Goal: Task Accomplishment & Management: Manage account settings

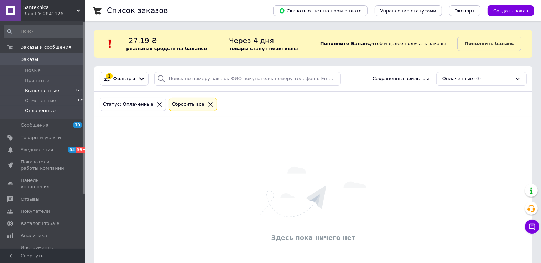
click at [35, 90] on span "Выполненные" at bounding box center [42, 91] width 34 height 6
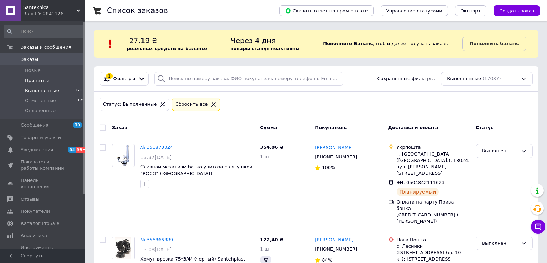
click at [38, 79] on span "Принятые" at bounding box center [37, 81] width 25 height 6
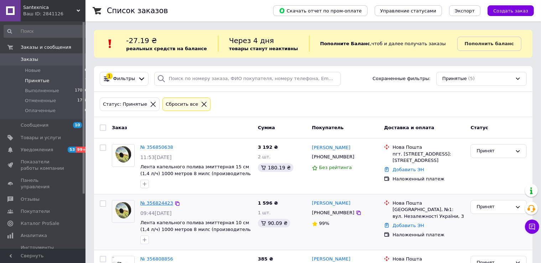
click at [157, 201] on link "№ 356824423" at bounding box center [156, 202] width 33 height 5
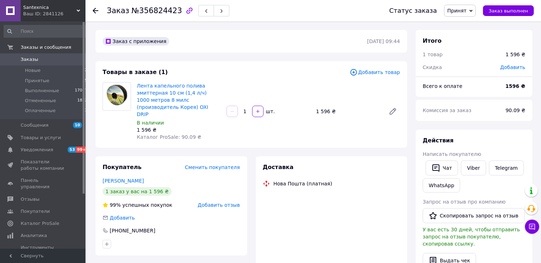
scroll to position [63, 0]
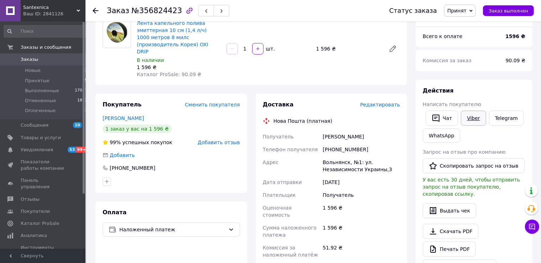
click at [470, 117] on link "Viber" at bounding box center [472, 118] width 25 height 15
click at [517, 12] on span "Заказ выполнен" at bounding box center [507, 10] width 39 height 5
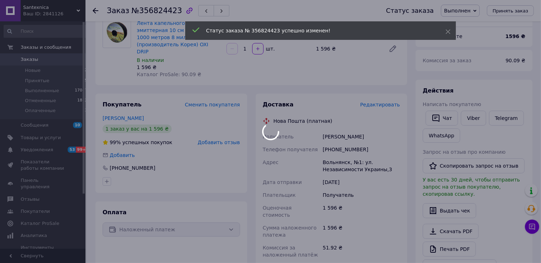
click at [94, 10] on div at bounding box center [270, 131] width 541 height 263
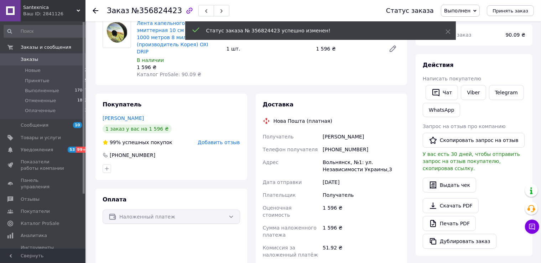
click at [95, 10] on icon at bounding box center [96, 11] width 6 height 6
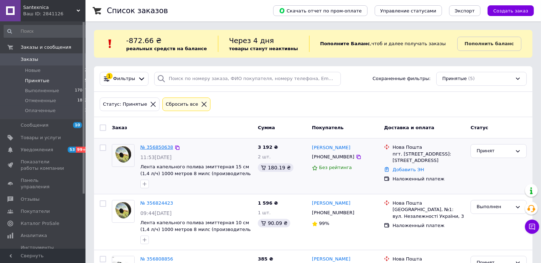
click at [147, 144] on link "№ 356850638" at bounding box center [156, 146] width 33 height 5
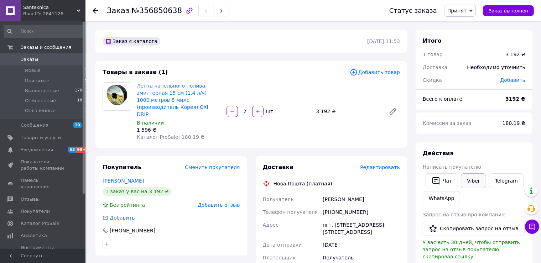
click at [472, 180] on link "Viber" at bounding box center [472, 180] width 25 height 15
click at [95, 11] on use at bounding box center [96, 11] width 6 height 6
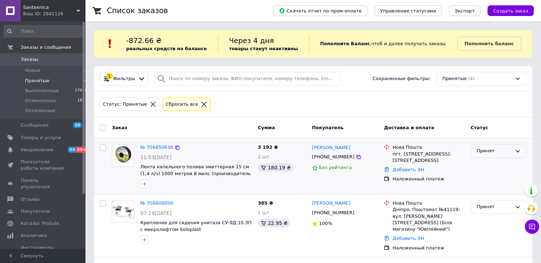
click at [492, 148] on div "Принят" at bounding box center [494, 150] width 36 height 7
click at [488, 164] on li "Выполнен" at bounding box center [498, 165] width 56 height 13
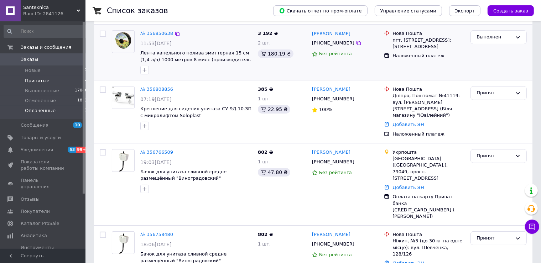
click at [43, 110] on span "Оплаченные" at bounding box center [40, 110] width 31 height 6
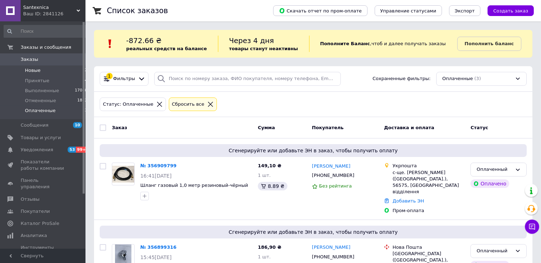
click at [28, 74] on span "Новые" at bounding box center [33, 70] width 16 height 6
